Goal: Obtain resource: Obtain resource

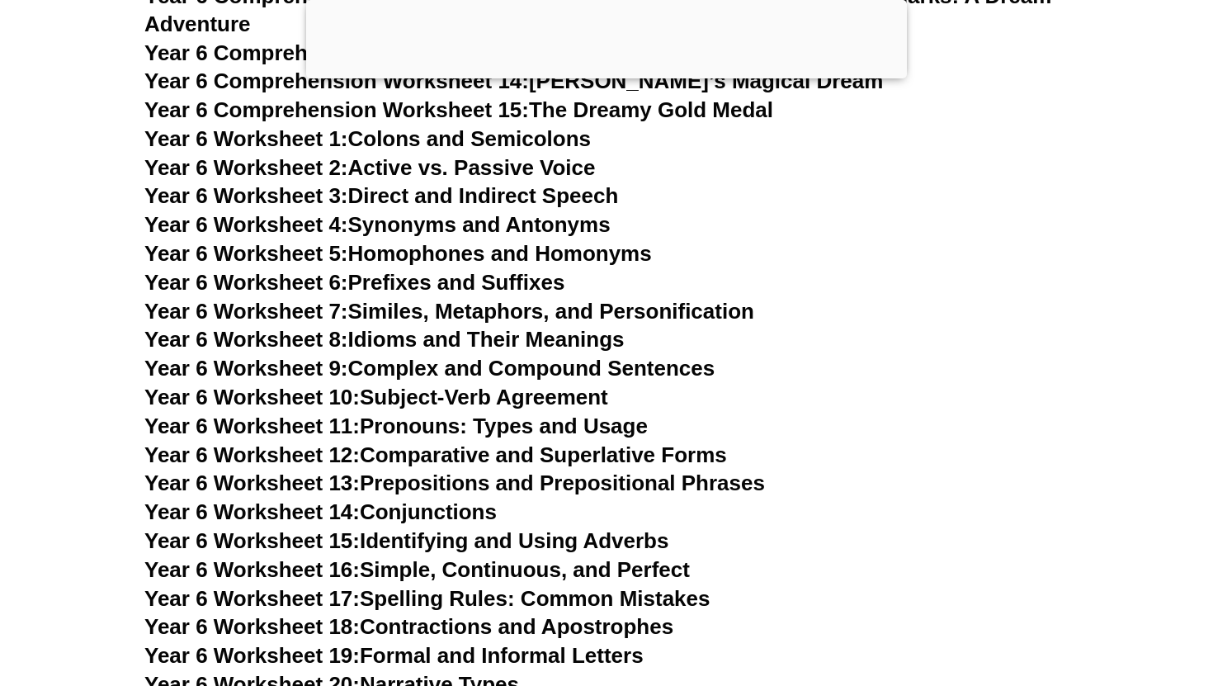
scroll to position [9502, 0]
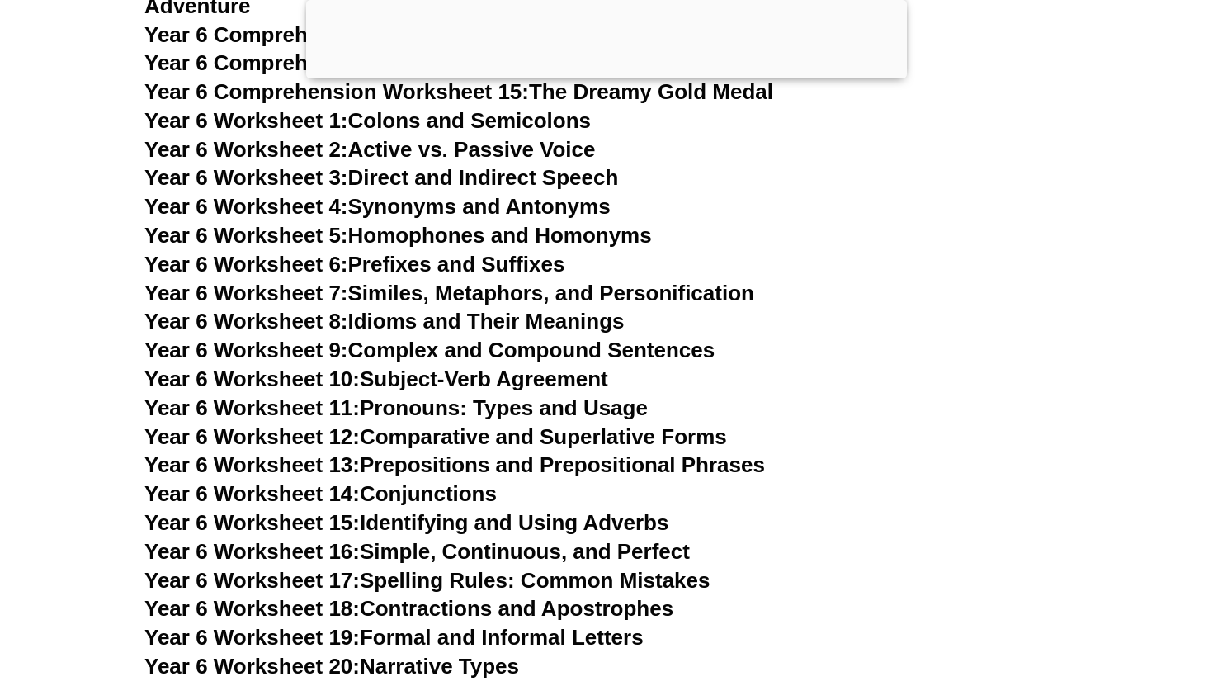
click at [513, 424] on link "Year 6 Worksheet 12: Comparative and Superlative Forms" at bounding box center [435, 436] width 583 height 25
click at [538, 366] on link "Year 6 Worksheet 10: Subject-Verb Agreement" at bounding box center [376, 378] width 464 height 25
click at [549, 452] on link "Year 6 Worksheet 13: Prepositions and Prepositional Phrases" at bounding box center [454, 464] width 621 height 25
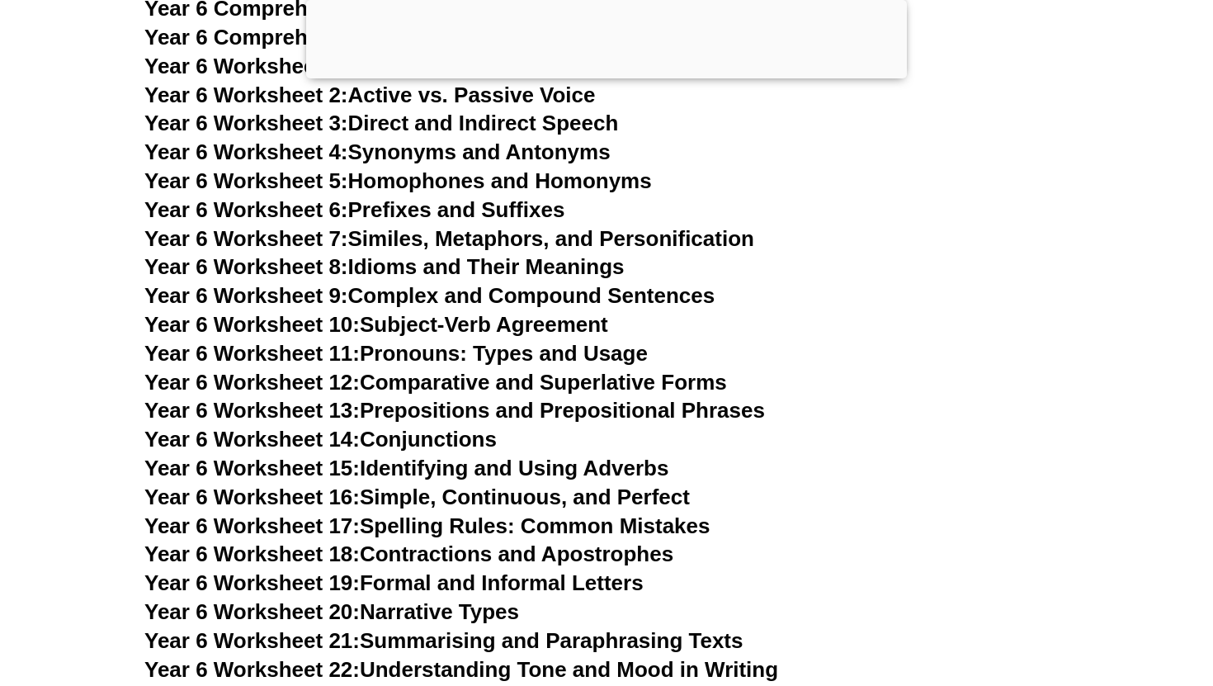
scroll to position [9572, 0]
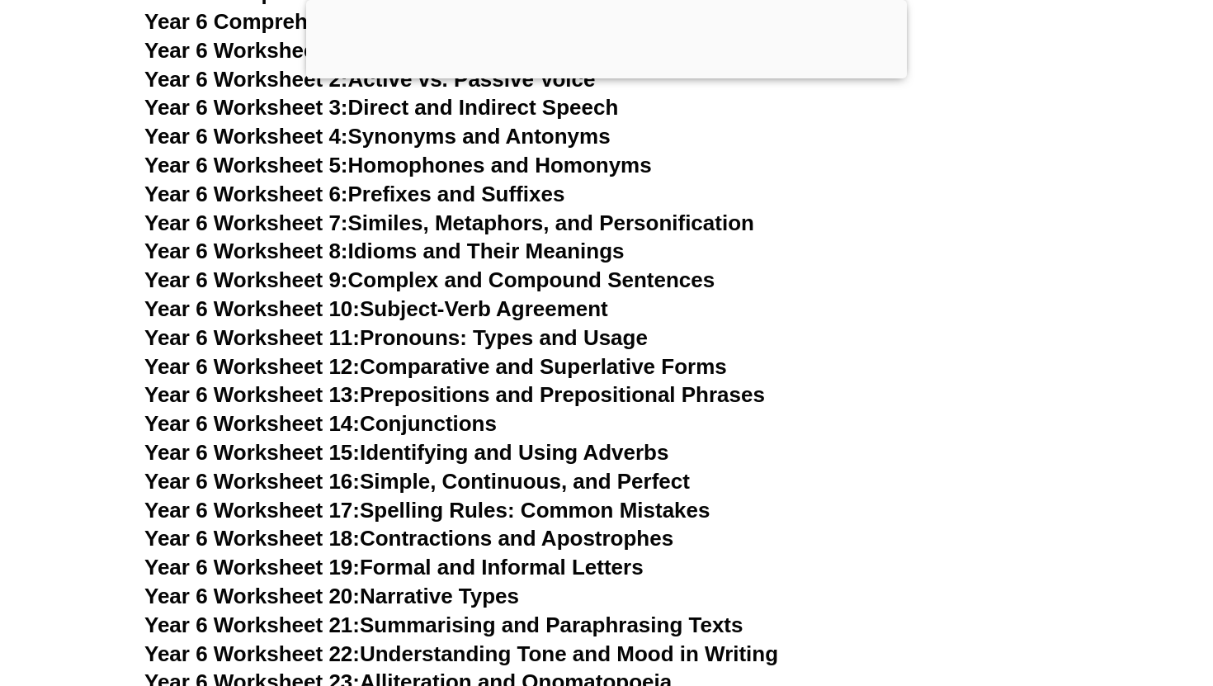
click at [477, 440] on link "Year 6 Worksheet 15: Identifying and Using Adverbs" at bounding box center [406, 452] width 524 height 25
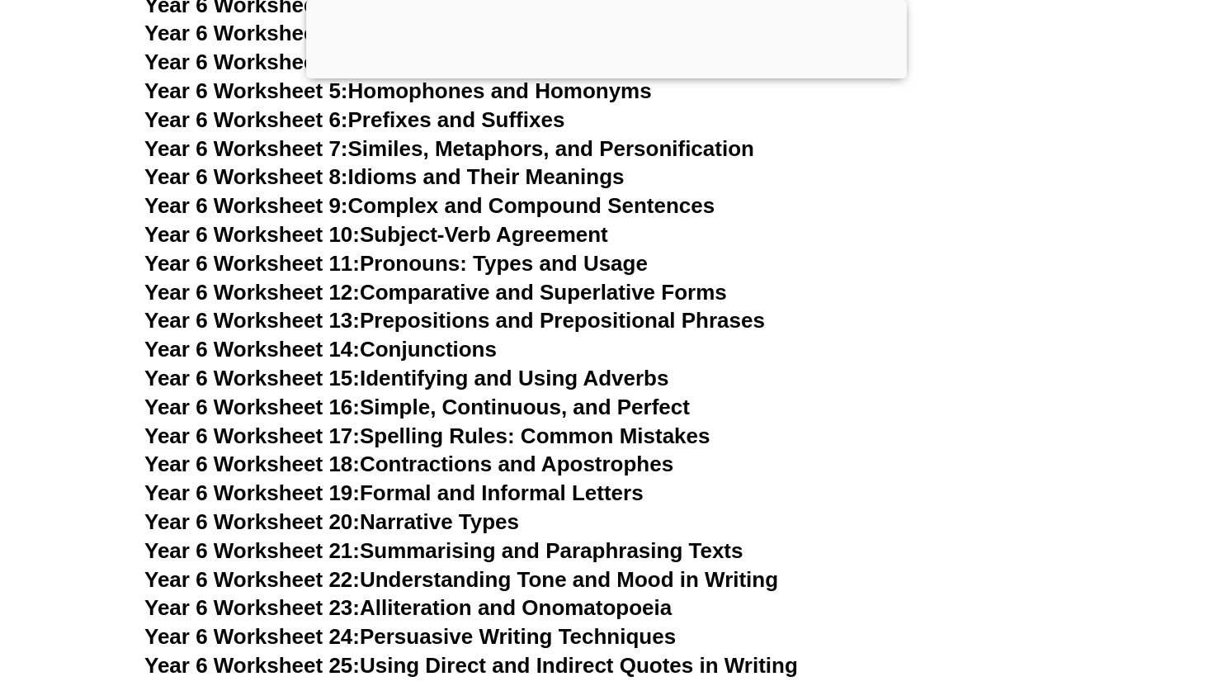
scroll to position [9657, 0]
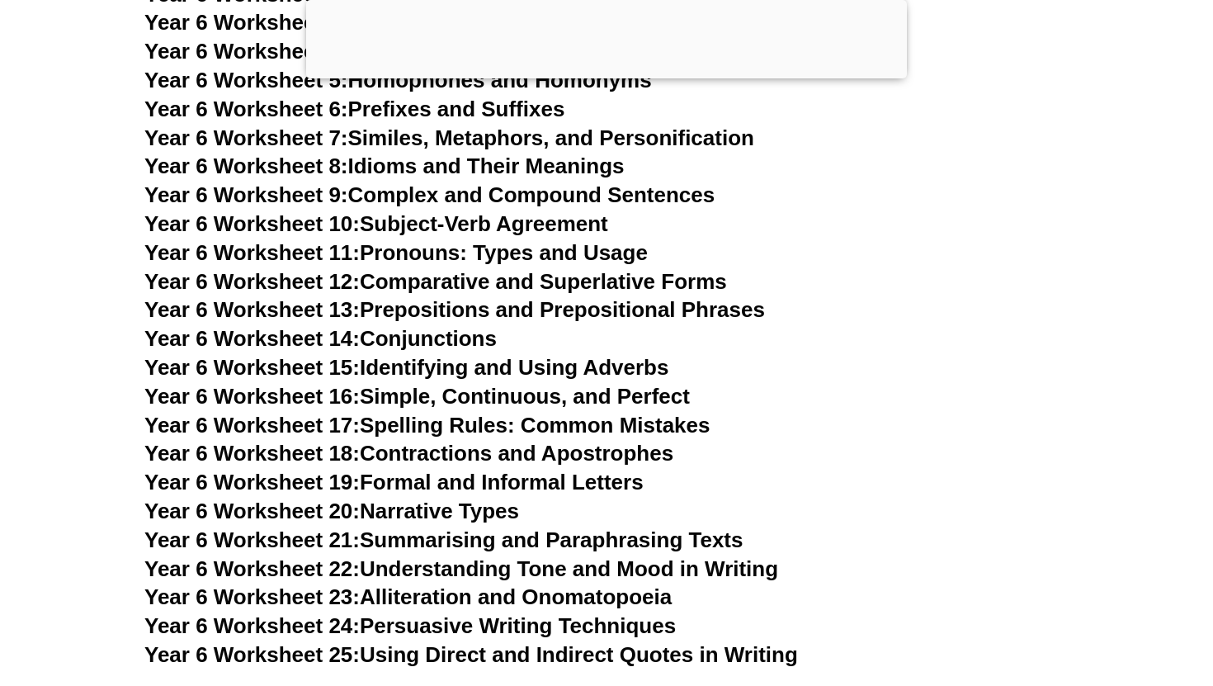
click at [537, 384] on link "Year 6 Worksheet 16: Simple, Continuous, and Perfect" at bounding box center [417, 396] width 546 height 25
click at [538, 413] on link "Year 6 Worksheet 17: Spelling Rules: Common Mistakes" at bounding box center [426, 425] width 565 height 25
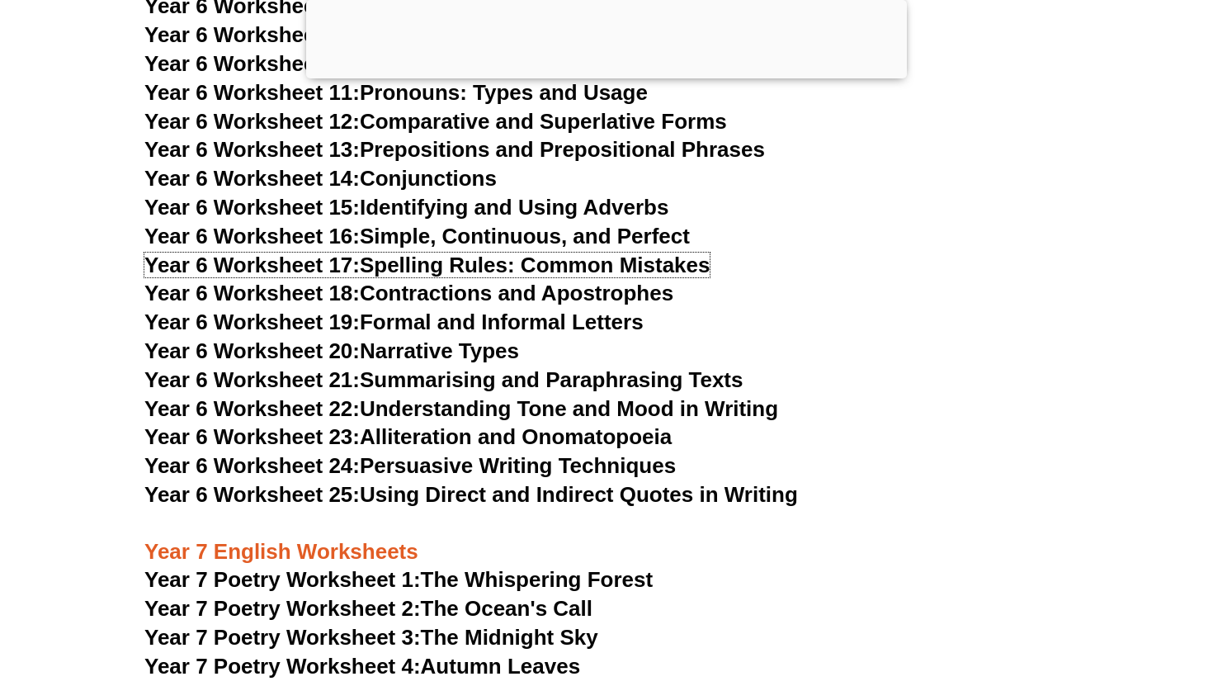
scroll to position [10121, 0]
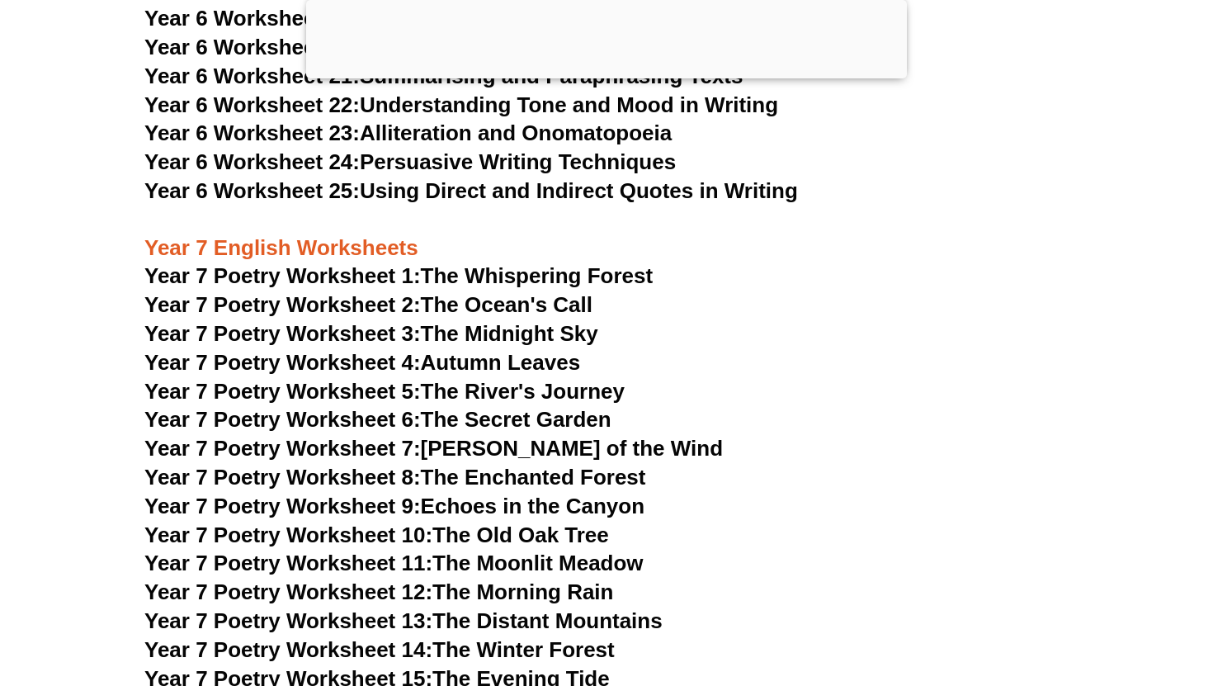
click at [517, 292] on link "Year 7 Poetry Worksheet 2: The Ocean's Call" at bounding box center [368, 304] width 448 height 25
